Goal: Complete Application Form: Complete application form

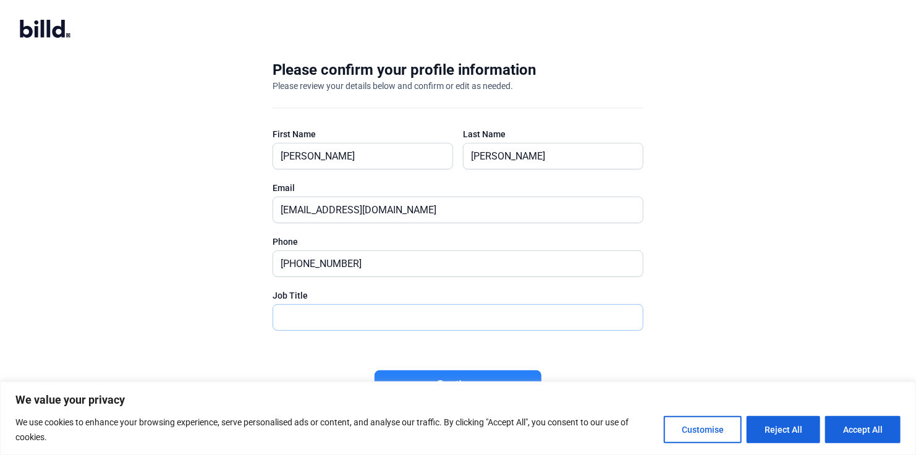
click at [342, 313] on input "text" at bounding box center [458, 317] width 370 height 25
type input "Member and CFO"
click at [509, 372] on button "Continue" at bounding box center [458, 384] width 167 height 28
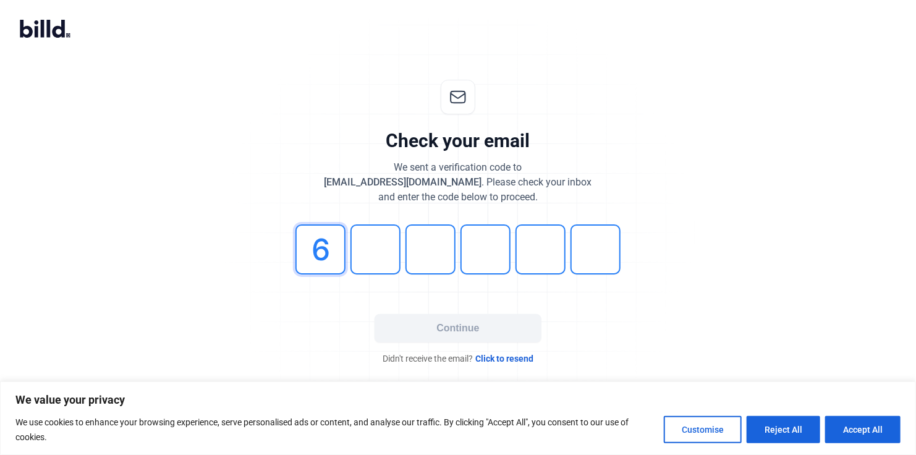
type input "6"
type input "8"
type input "4"
type input "7"
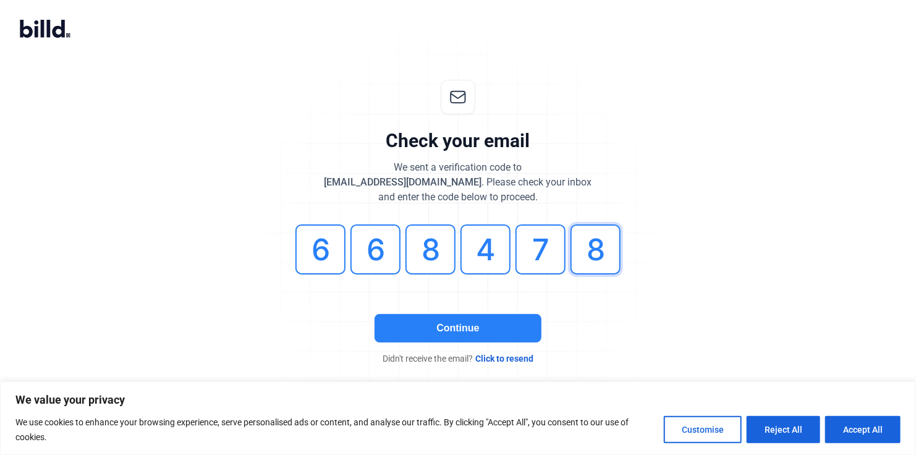
type input "8"
click at [486, 328] on button "Continue" at bounding box center [458, 328] width 167 height 28
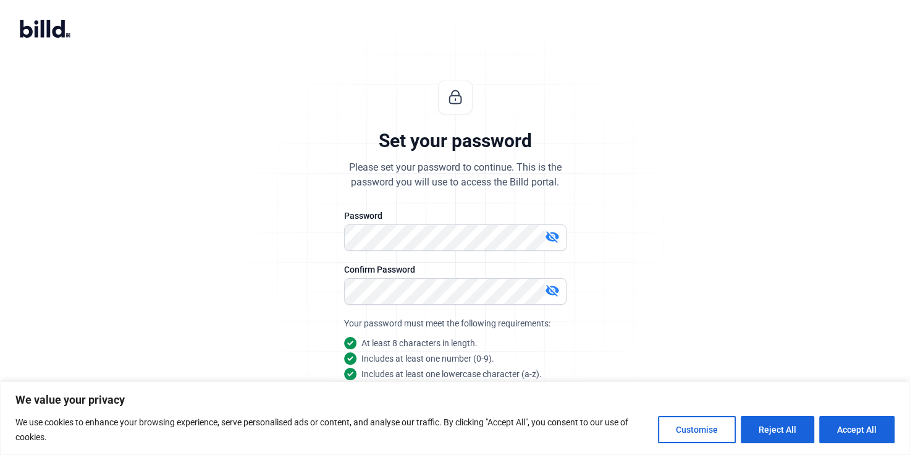
scroll to position [91, 0]
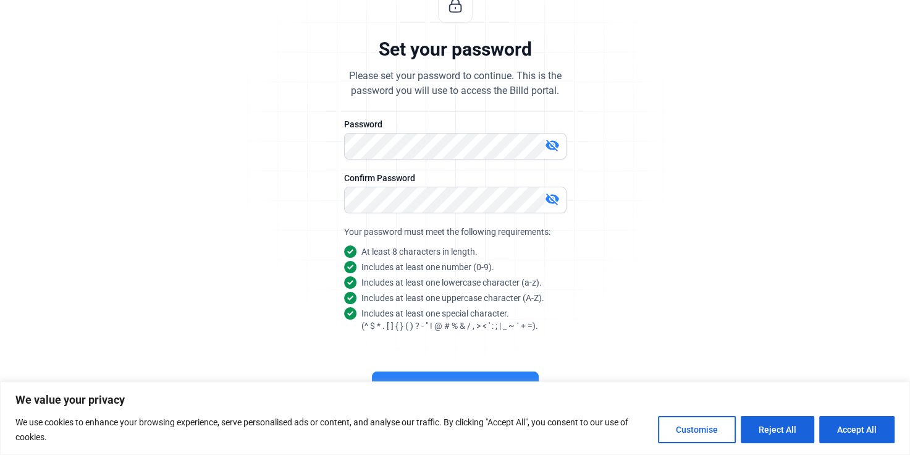
click at [553, 143] on mat-icon "visibility_off" at bounding box center [552, 145] width 15 height 15
click at [875, 427] on button "Accept All" at bounding box center [857, 429] width 75 height 27
checkbox input "true"
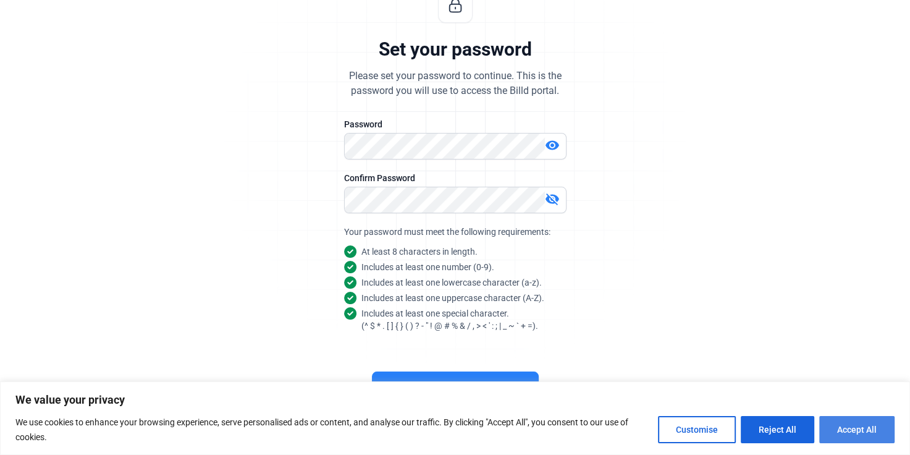
checkbox input "true"
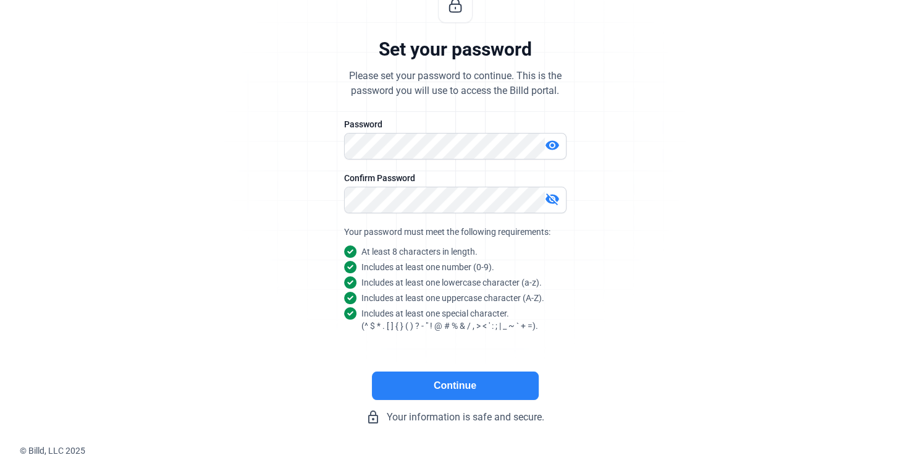
scroll to position [0, 0]
click at [475, 388] on button "Continue" at bounding box center [455, 385] width 167 height 28
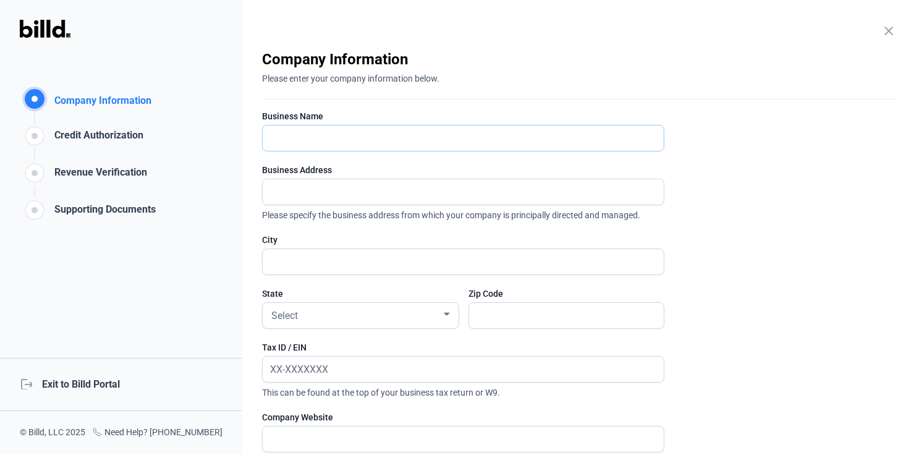
click at [404, 139] on input "text" at bounding box center [457, 137] width 388 height 25
type input "Access Floor Specialists"
click at [345, 195] on input "PO Box 758" at bounding box center [463, 191] width 401 height 25
type input "P"
click at [345, 195] on input "text" at bounding box center [463, 191] width 401 height 25
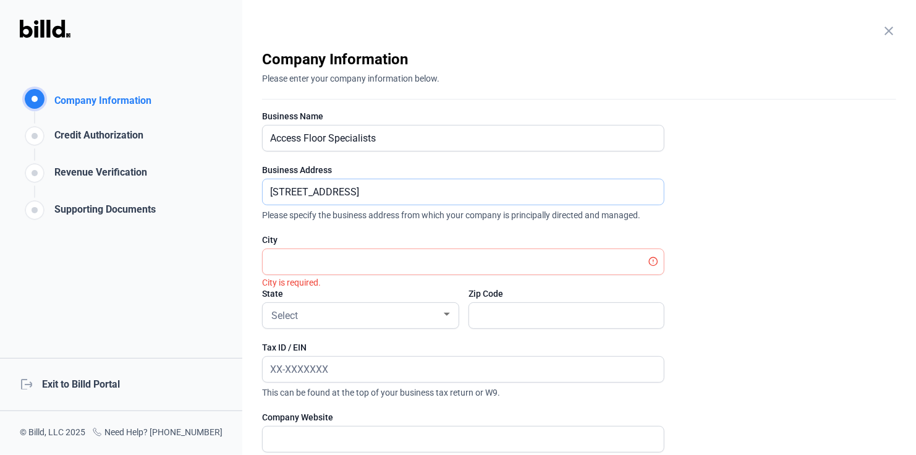
type input "[STREET_ADDRESS]"
type input "[GEOGRAPHIC_DATA]"
type input "44067"
click at [448, 313] on div at bounding box center [447, 314] width 6 height 3
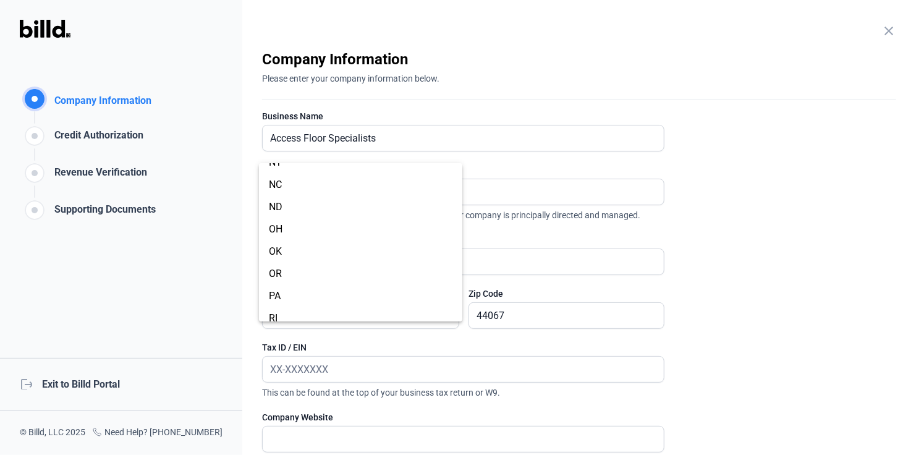
scroll to position [727, 0]
click at [337, 224] on span "OH" at bounding box center [361, 226] width 184 height 22
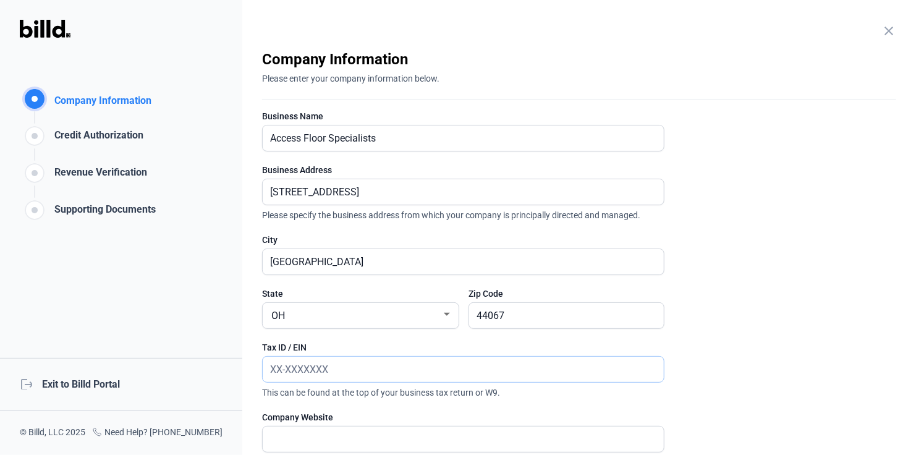
click at [402, 363] on input "text" at bounding box center [457, 369] width 388 height 25
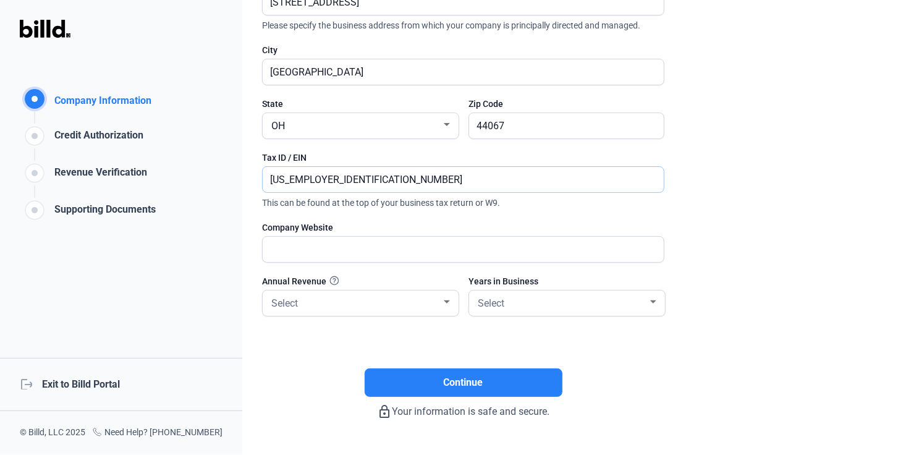
scroll to position [195, 0]
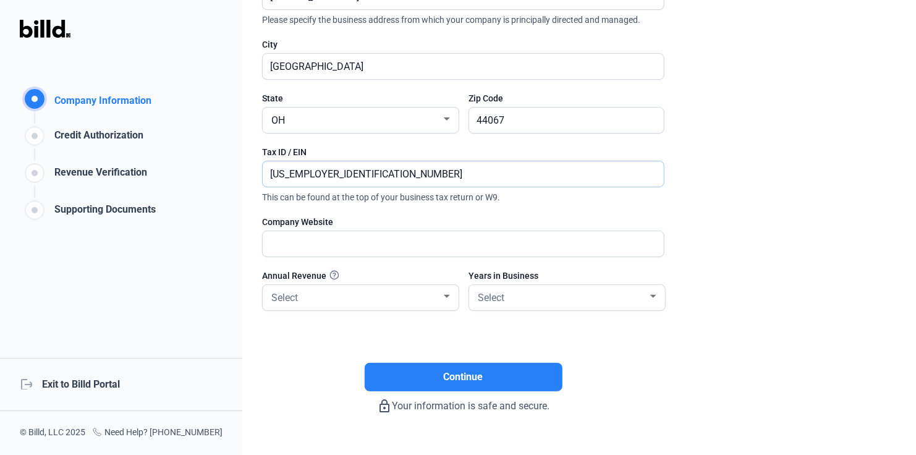
type input "[US_EMPLOYER_IDENTIFICATION_NUMBER]"
click at [551, 245] on input "text" at bounding box center [463, 243] width 401 height 25
type input "[DOMAIN_NAME]"
click at [448, 292] on div at bounding box center [446, 297] width 11 height 10
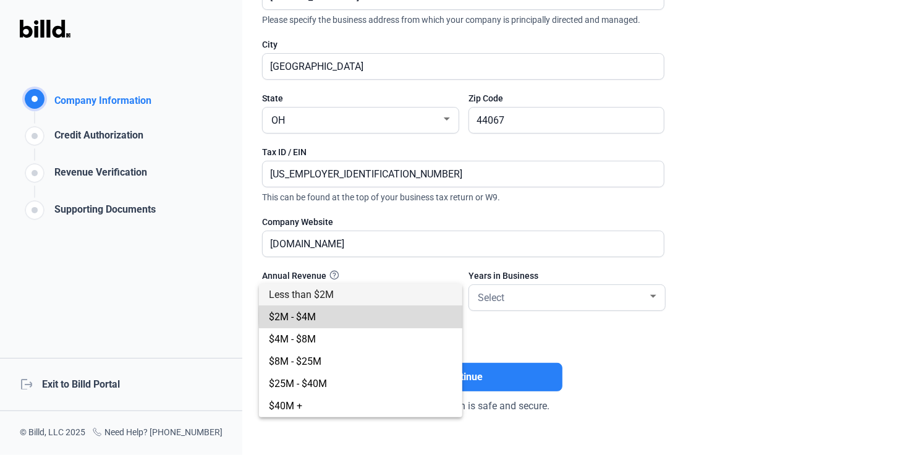
click at [410, 316] on span "$2M - $4M" at bounding box center [361, 317] width 184 height 22
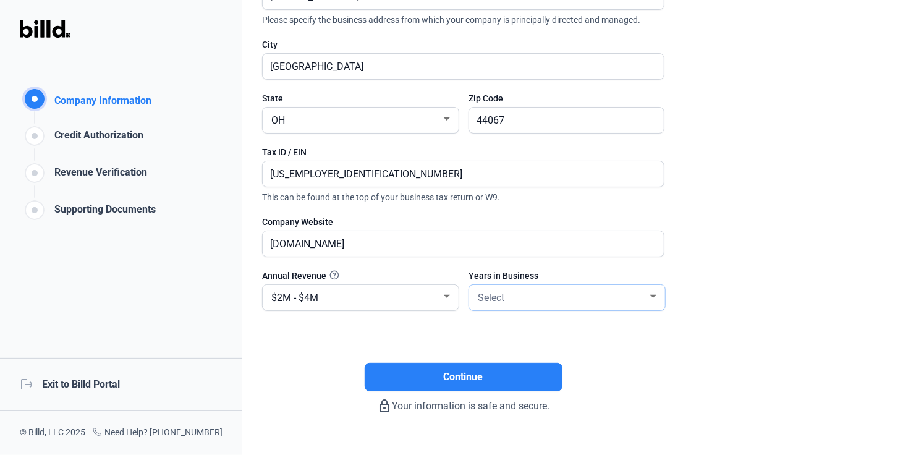
click at [653, 292] on div at bounding box center [653, 297] width 11 height 10
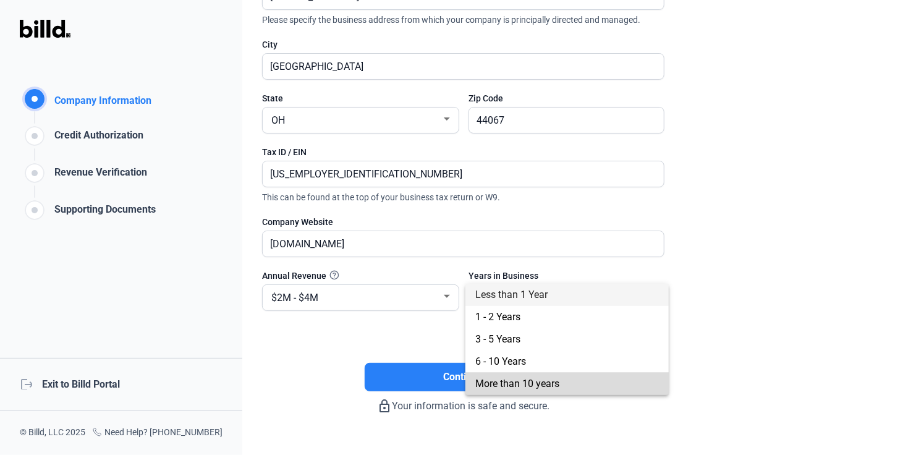
click at [608, 386] on span "More than 10 years" at bounding box center [567, 384] width 184 height 22
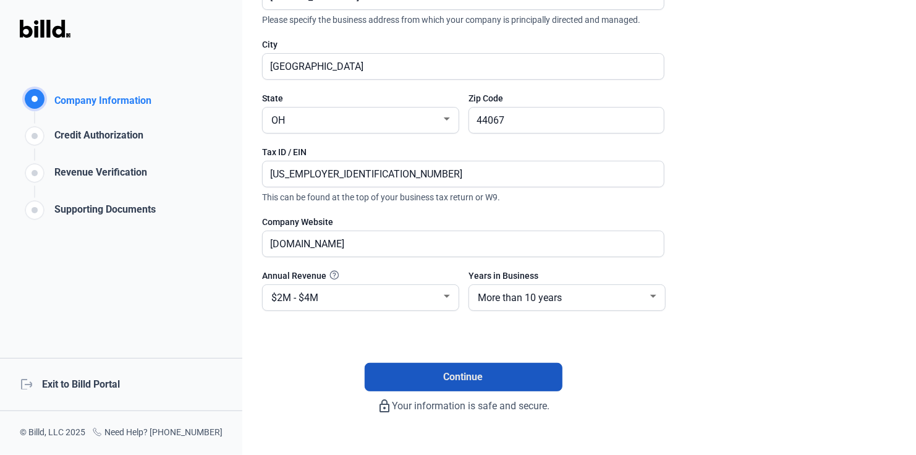
click at [488, 375] on button "Continue" at bounding box center [464, 377] width 198 height 28
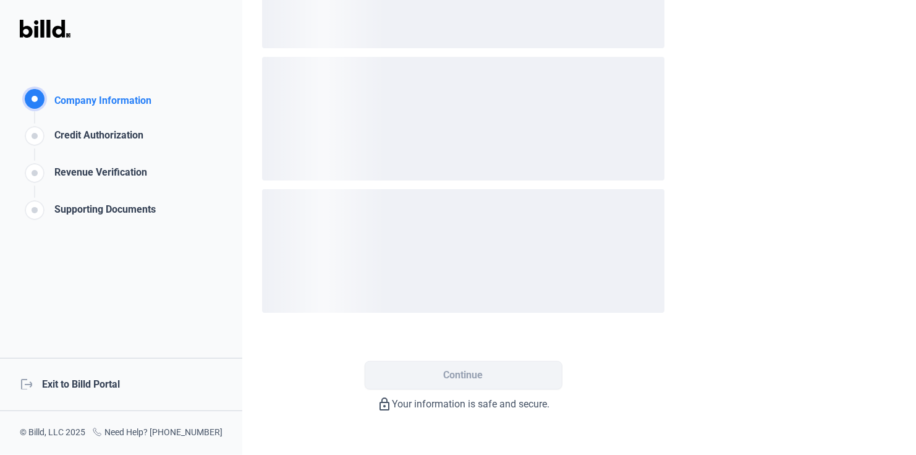
scroll to position [0, 0]
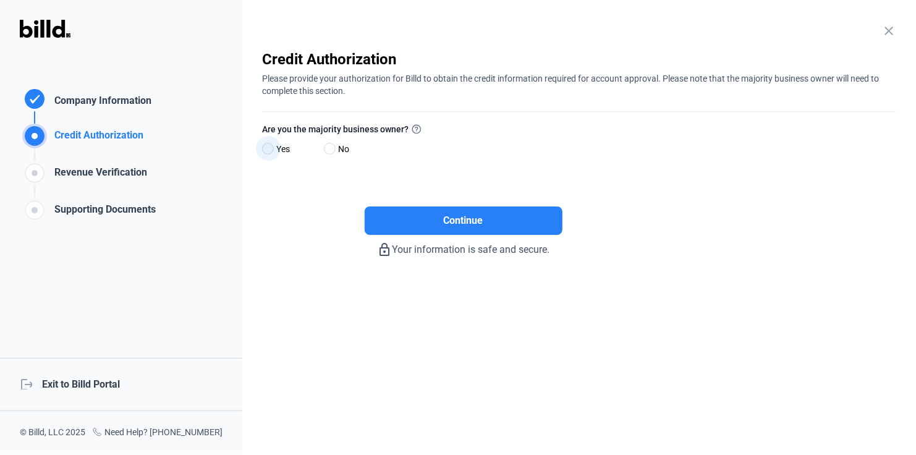
click at [269, 148] on span at bounding box center [268, 149] width 12 height 12
click at [269, 148] on input "Yes" at bounding box center [266, 149] width 9 height 9
radio input "true"
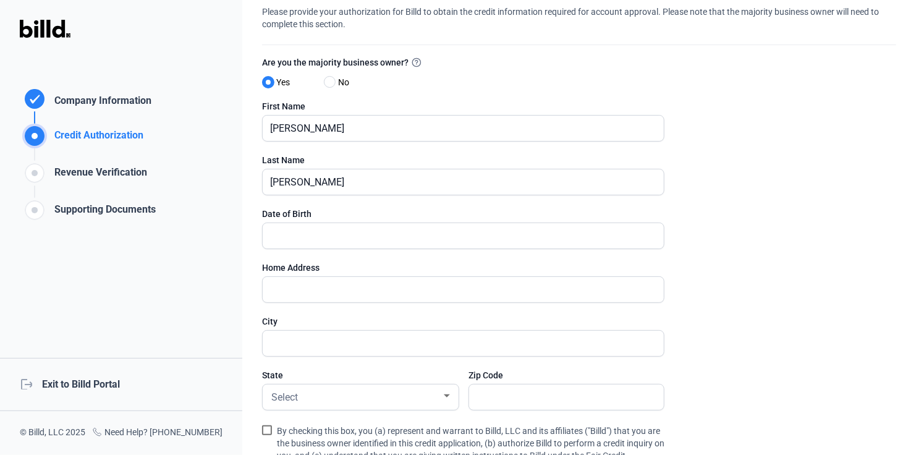
scroll to position [74, 0]
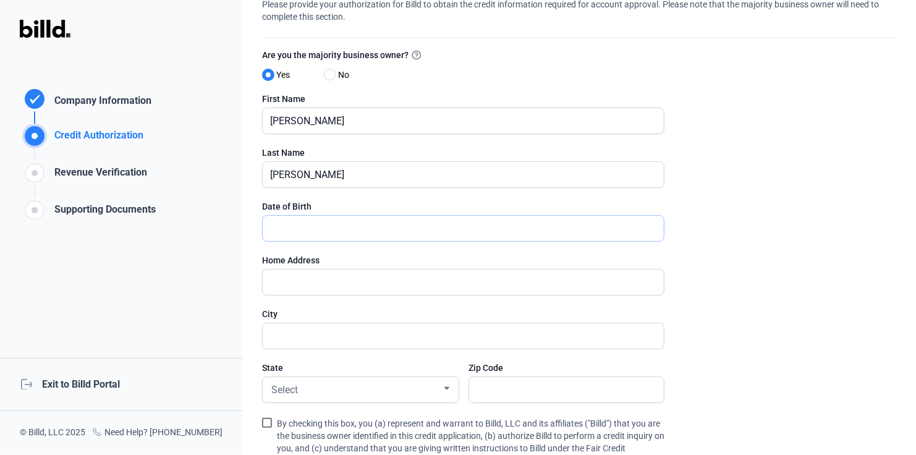
click at [431, 228] on input "text" at bounding box center [463, 228] width 401 height 25
type input "[DATE]"
click at [399, 277] on input "text" at bounding box center [457, 282] width 388 height 25
type input "[STREET_ADDRESS]"
type input "[GEOGRAPHIC_DATA]"
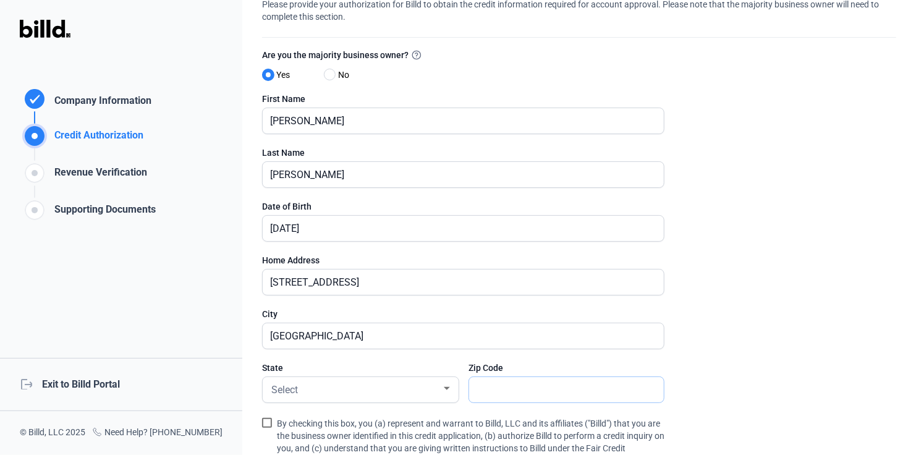
type input "44067"
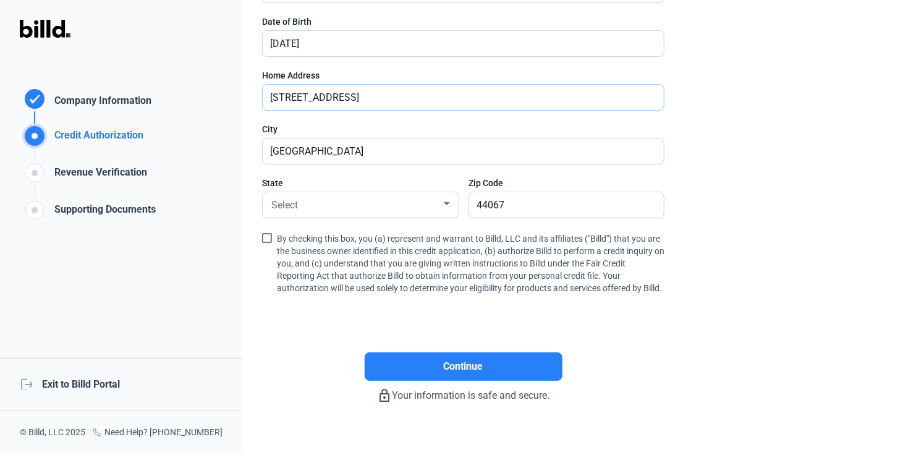
scroll to position [264, 0]
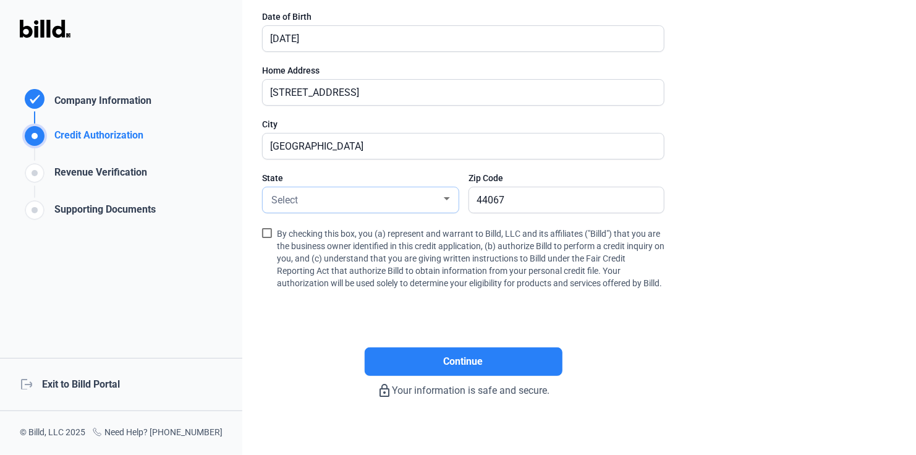
click at [445, 195] on div at bounding box center [446, 199] width 11 height 10
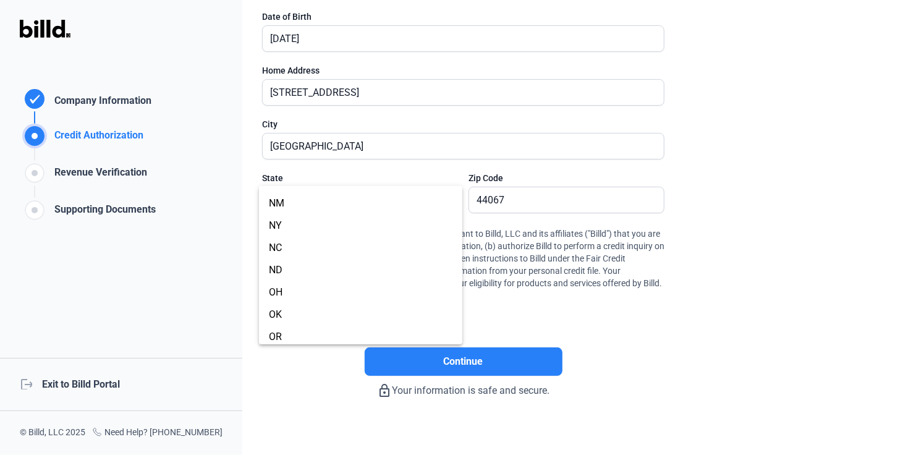
scroll to position [687, 0]
click at [0, 0] on div at bounding box center [0, 0] width 0 height 0
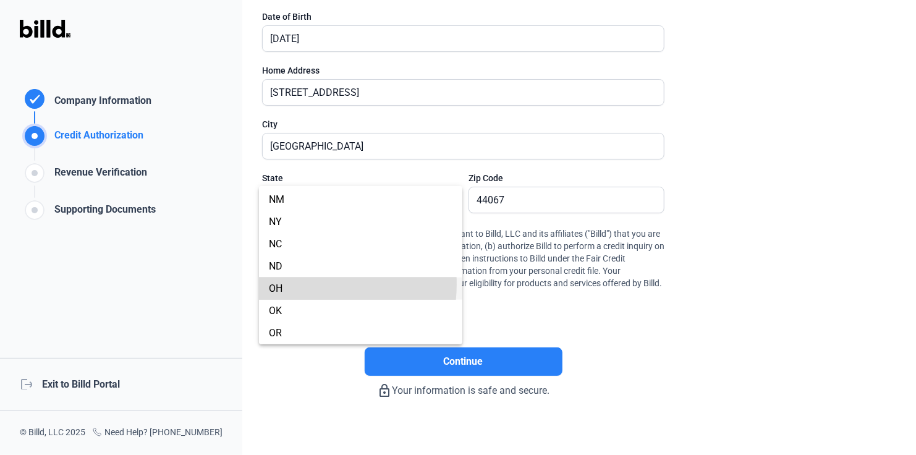
click at [294, 284] on span "OH" at bounding box center [361, 289] width 184 height 22
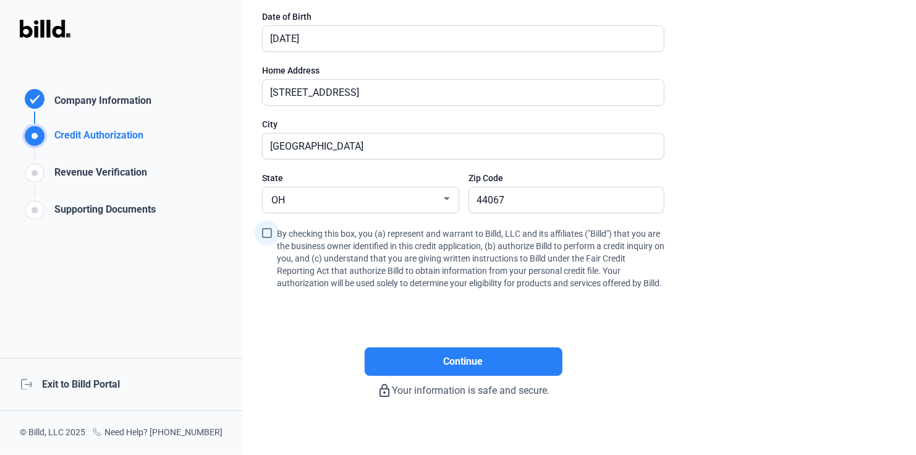
click at [267, 233] on span at bounding box center [267, 233] width 10 height 10
click at [0, 0] on input "By checking this box, you (a) represent and warrant to Billd, LLC and its affil…" at bounding box center [0, 0] width 0 height 0
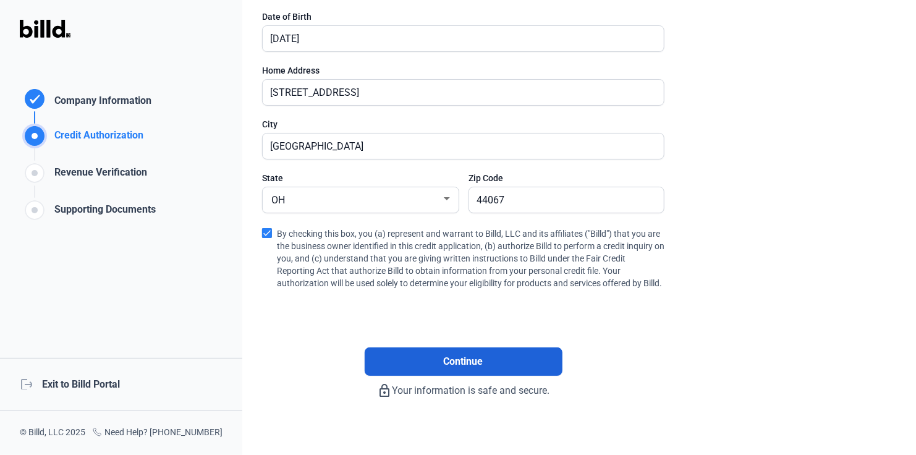
click at [487, 373] on button "Continue" at bounding box center [464, 361] width 198 height 28
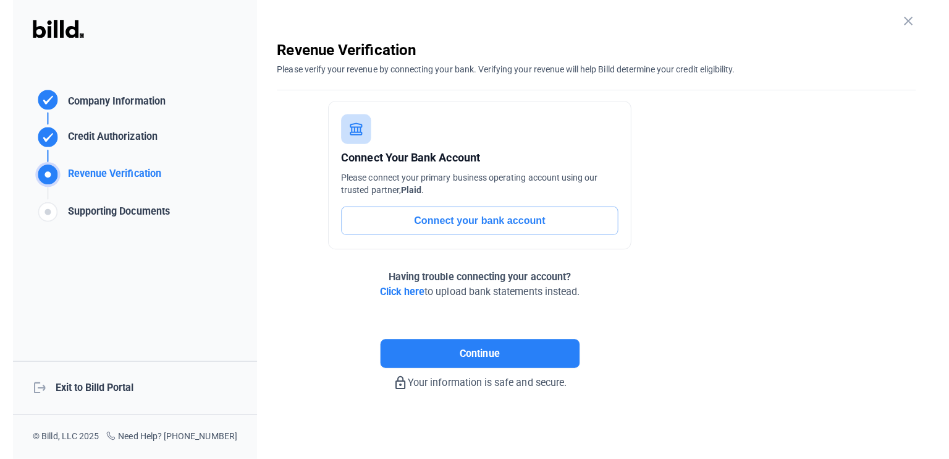
scroll to position [9, 0]
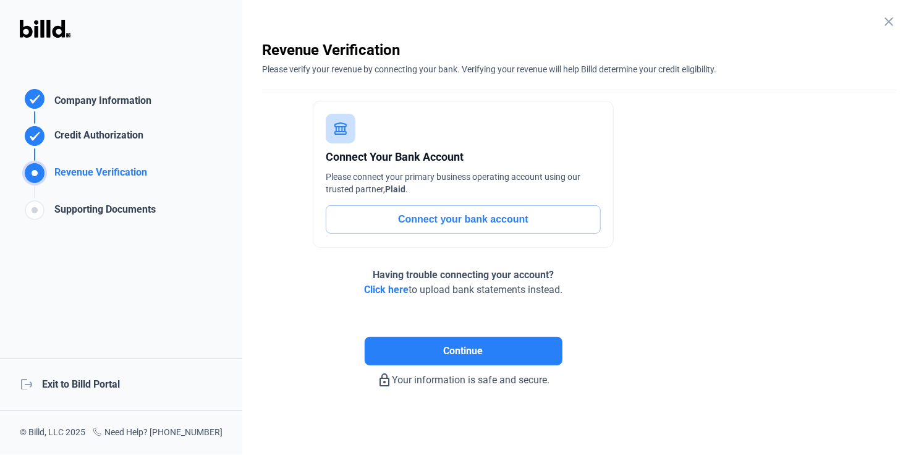
click at [512, 217] on button "Connect your bank account" at bounding box center [463, 219] width 275 height 28
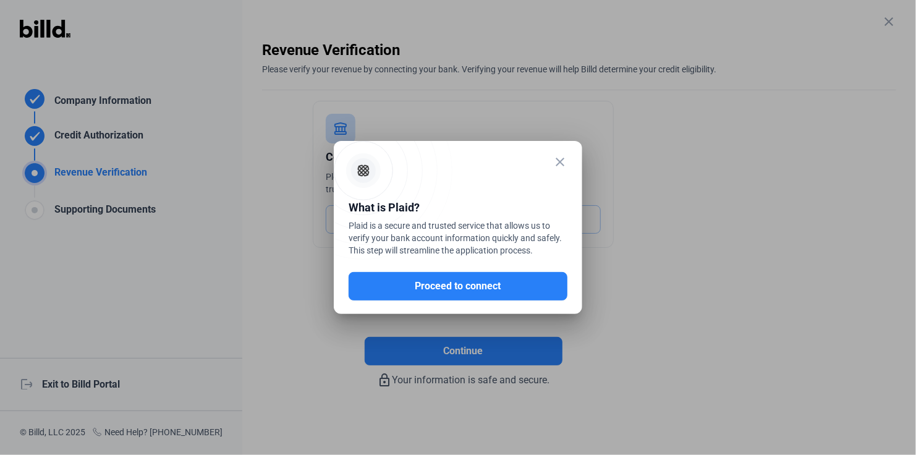
click at [561, 160] on mat-icon "close" at bounding box center [560, 162] width 15 height 15
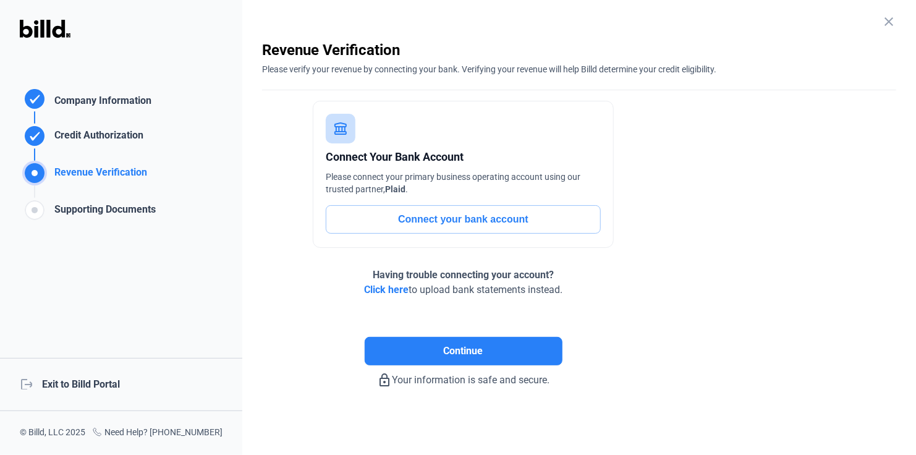
click at [380, 287] on span "Click here" at bounding box center [386, 290] width 45 height 12
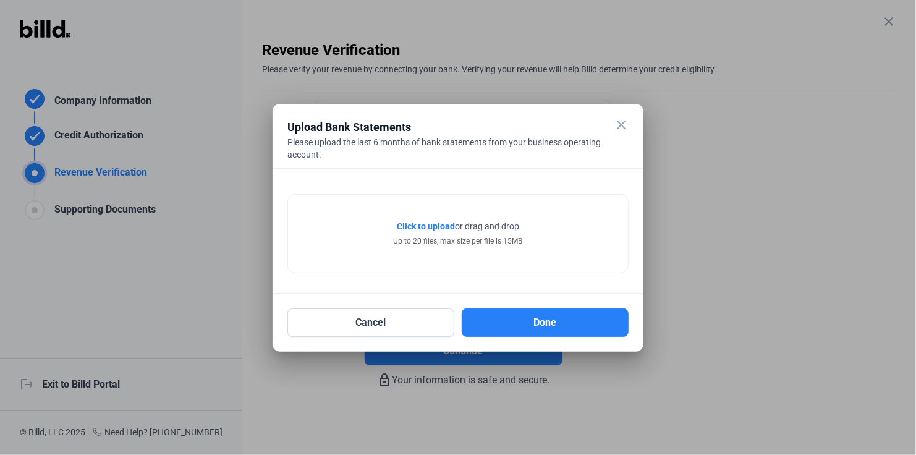
click at [434, 224] on span "Click to upload" at bounding box center [426, 226] width 58 height 10
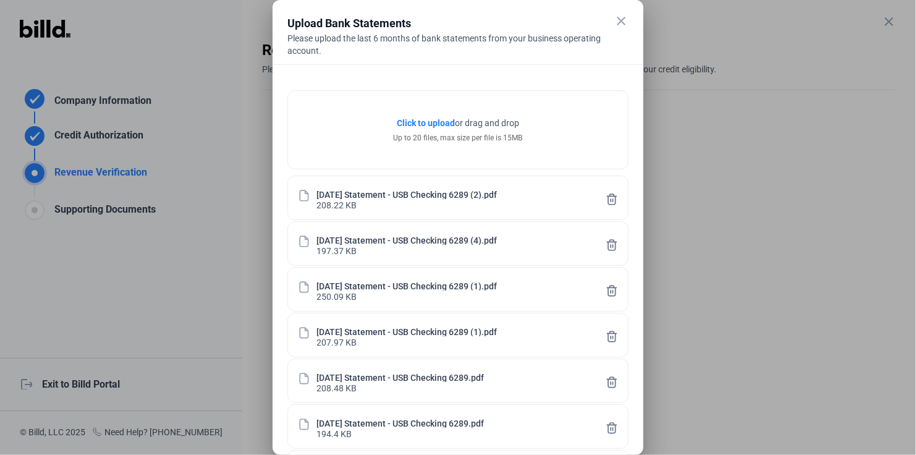
drag, startPoint x: 910, startPoint y: 186, endPoint x: 924, endPoint y: 259, distance: 74.3
click at [915, 259] on html "We value your privacy We use cookies to enhance your browsing experience, serve…" at bounding box center [458, 227] width 916 height 455
click at [711, 189] on div at bounding box center [458, 227] width 916 height 455
click at [619, 20] on mat-icon "close" at bounding box center [621, 21] width 15 height 15
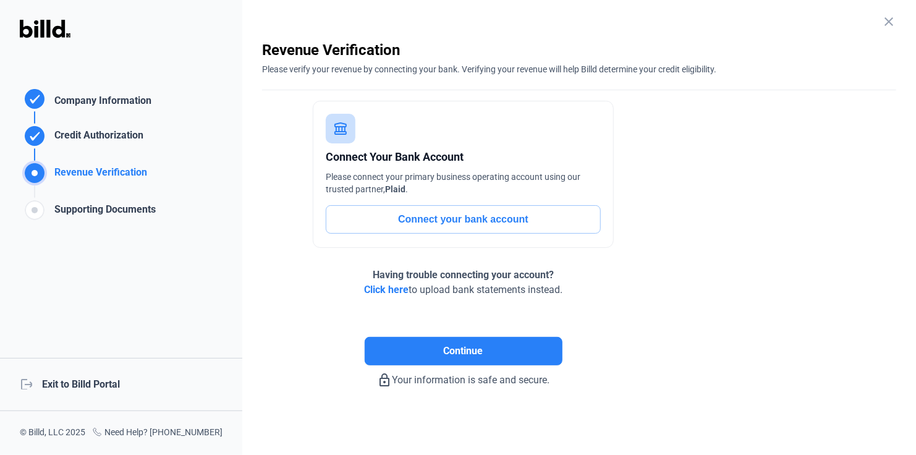
click at [386, 286] on span "Click here" at bounding box center [386, 290] width 45 height 12
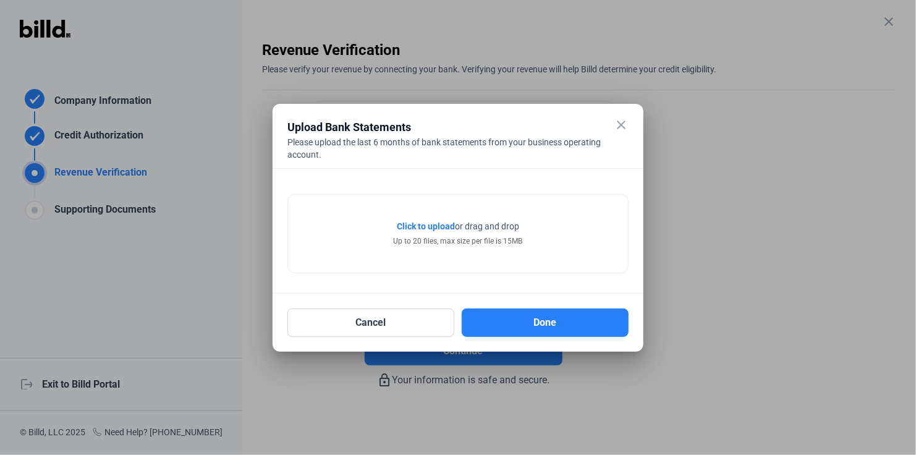
click at [439, 226] on span "Click to upload" at bounding box center [426, 226] width 58 height 10
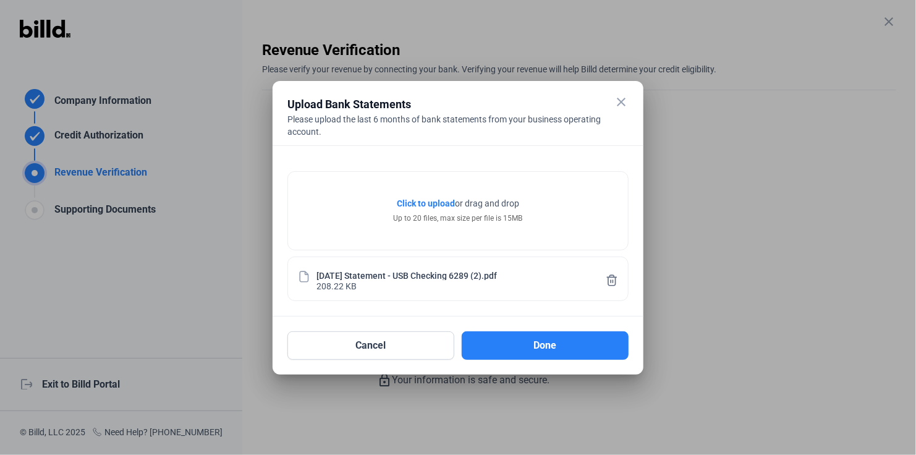
click at [443, 203] on span "Click to upload" at bounding box center [426, 203] width 58 height 10
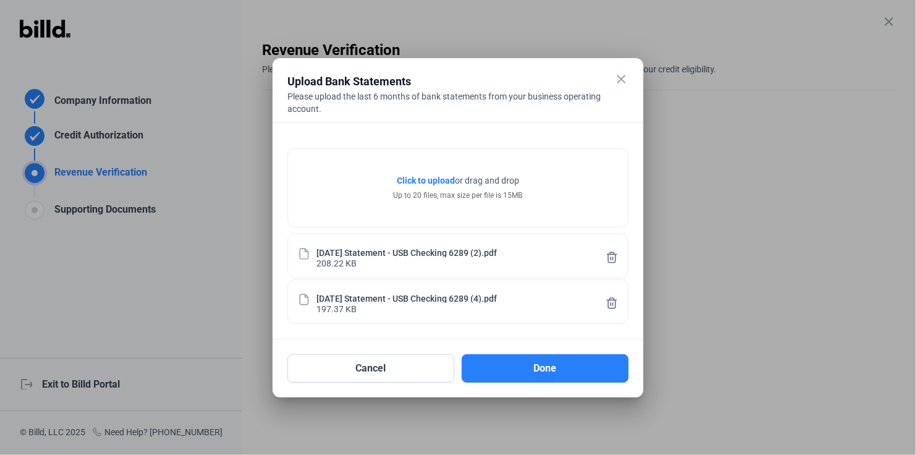
click at [432, 180] on span "Click to upload" at bounding box center [426, 181] width 58 height 10
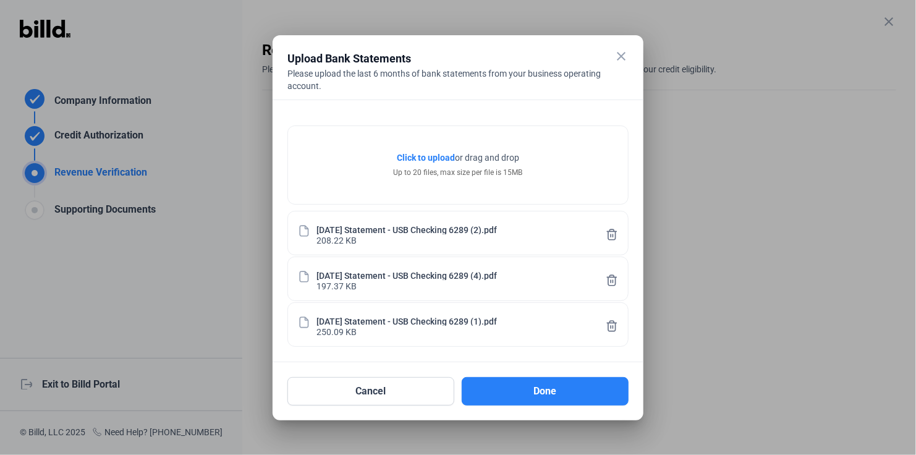
click at [437, 155] on span "Click to upload" at bounding box center [426, 158] width 58 height 10
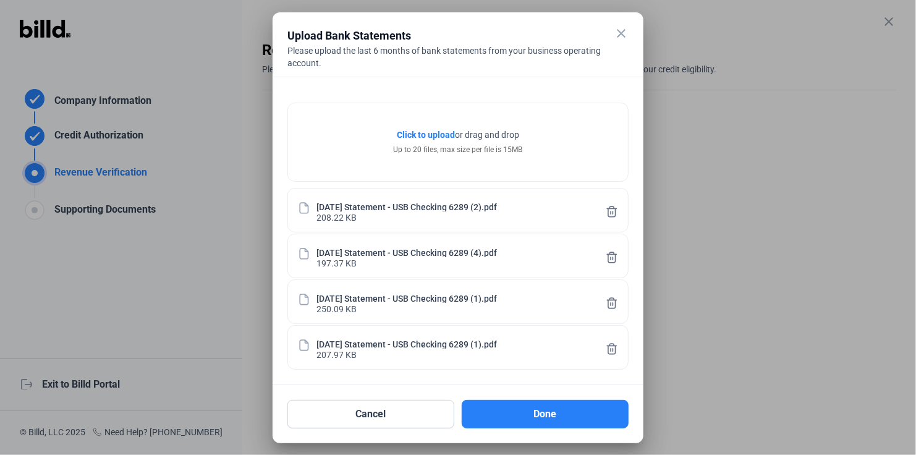
click at [435, 135] on span "Click to upload" at bounding box center [426, 135] width 58 height 10
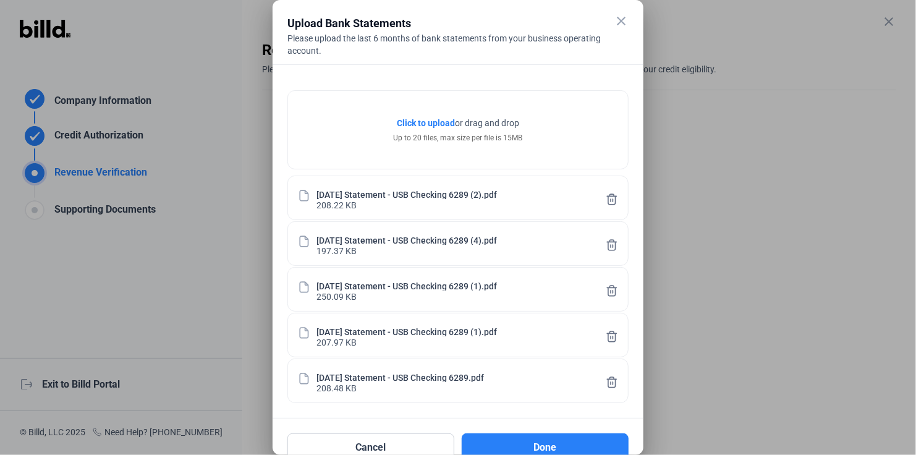
click at [440, 120] on span "Click to upload" at bounding box center [426, 123] width 58 height 10
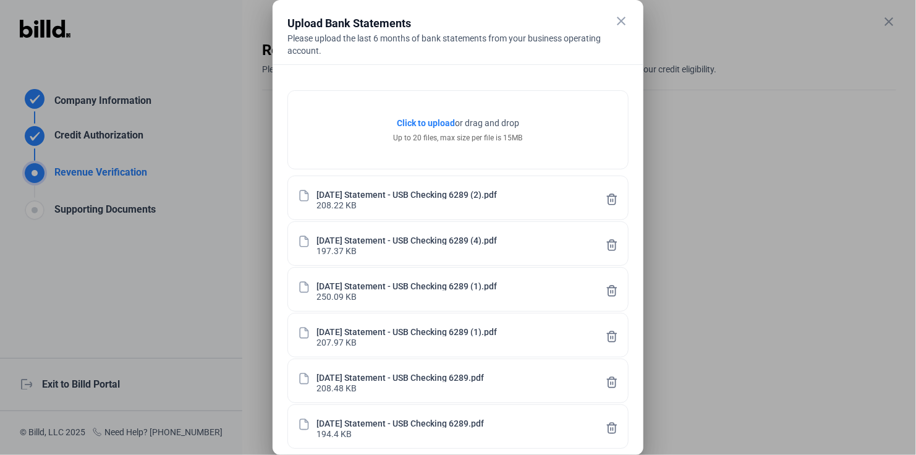
click at [431, 119] on span "Click to upload" at bounding box center [426, 123] width 58 height 10
click at [433, 122] on span "Click to upload" at bounding box center [426, 123] width 58 height 10
click at [438, 118] on span "Click to upload" at bounding box center [426, 123] width 58 height 10
click at [411, 119] on span "Click to upload" at bounding box center [426, 123] width 58 height 10
click at [420, 119] on span "Click to upload" at bounding box center [426, 123] width 58 height 10
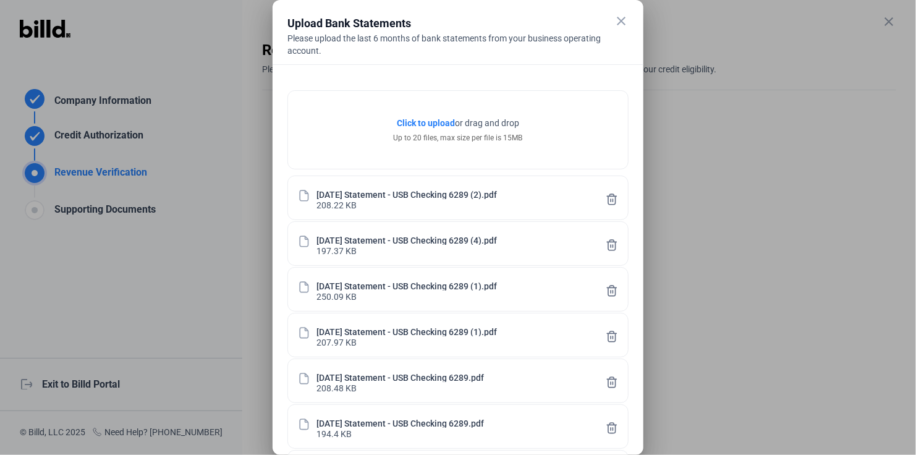
click at [444, 123] on span "Click to upload" at bounding box center [426, 123] width 58 height 10
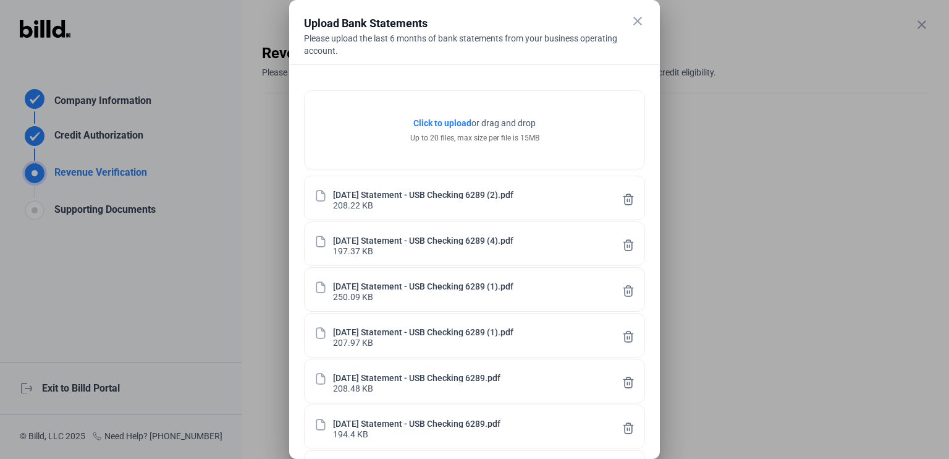
scroll to position [5, 0]
click at [772, 125] on div at bounding box center [474, 229] width 949 height 459
click at [593, 122] on div "Click to upload Tap to upload or drag and drop Up to 20 files, max size per fil…" at bounding box center [475, 130] width 340 height 78
click at [702, 171] on div at bounding box center [474, 229] width 949 height 459
click at [257, 171] on div at bounding box center [474, 229] width 949 height 459
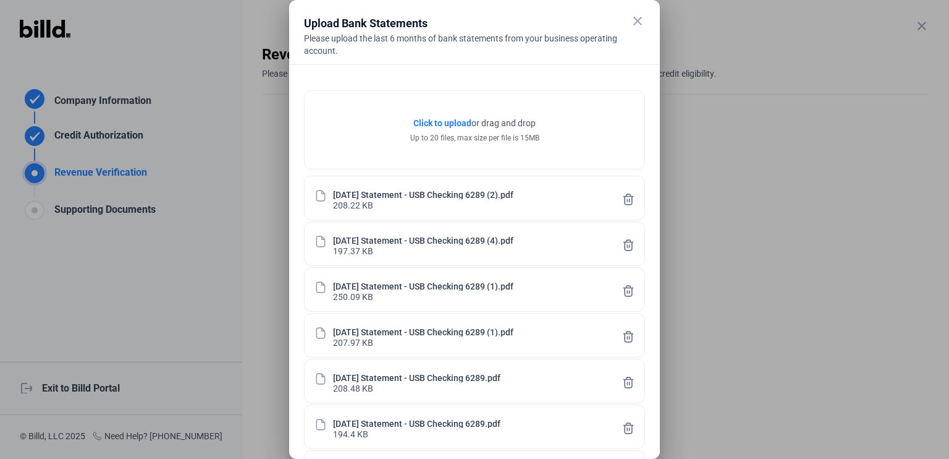
click at [638, 20] on mat-icon "close" at bounding box center [637, 21] width 15 height 15
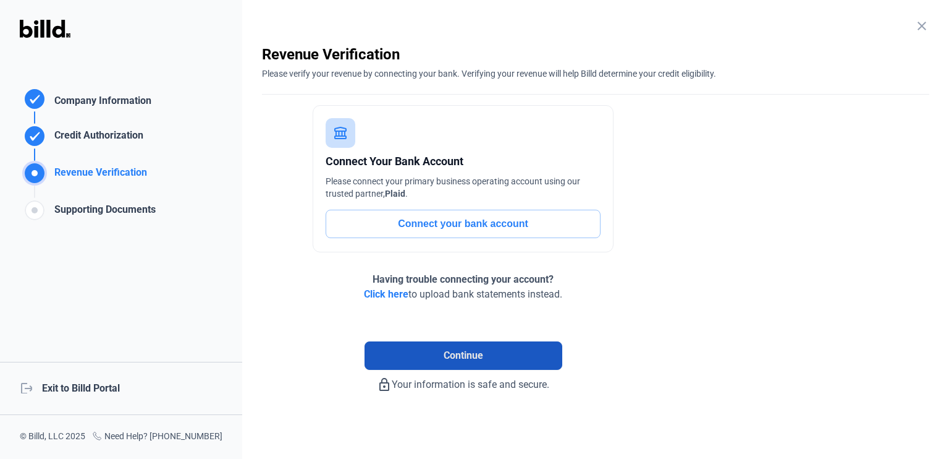
click at [504, 343] on button "Continue" at bounding box center [464, 355] width 198 height 28
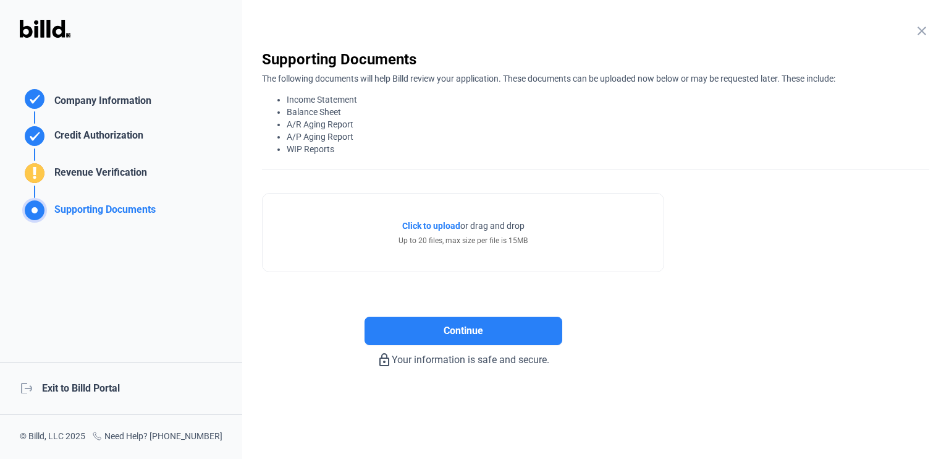
click at [301, 403] on div "close Company Information Please enter your company information below. Business…" at bounding box center [595, 229] width 707 height 459
